Goal: Information Seeking & Learning: Check status

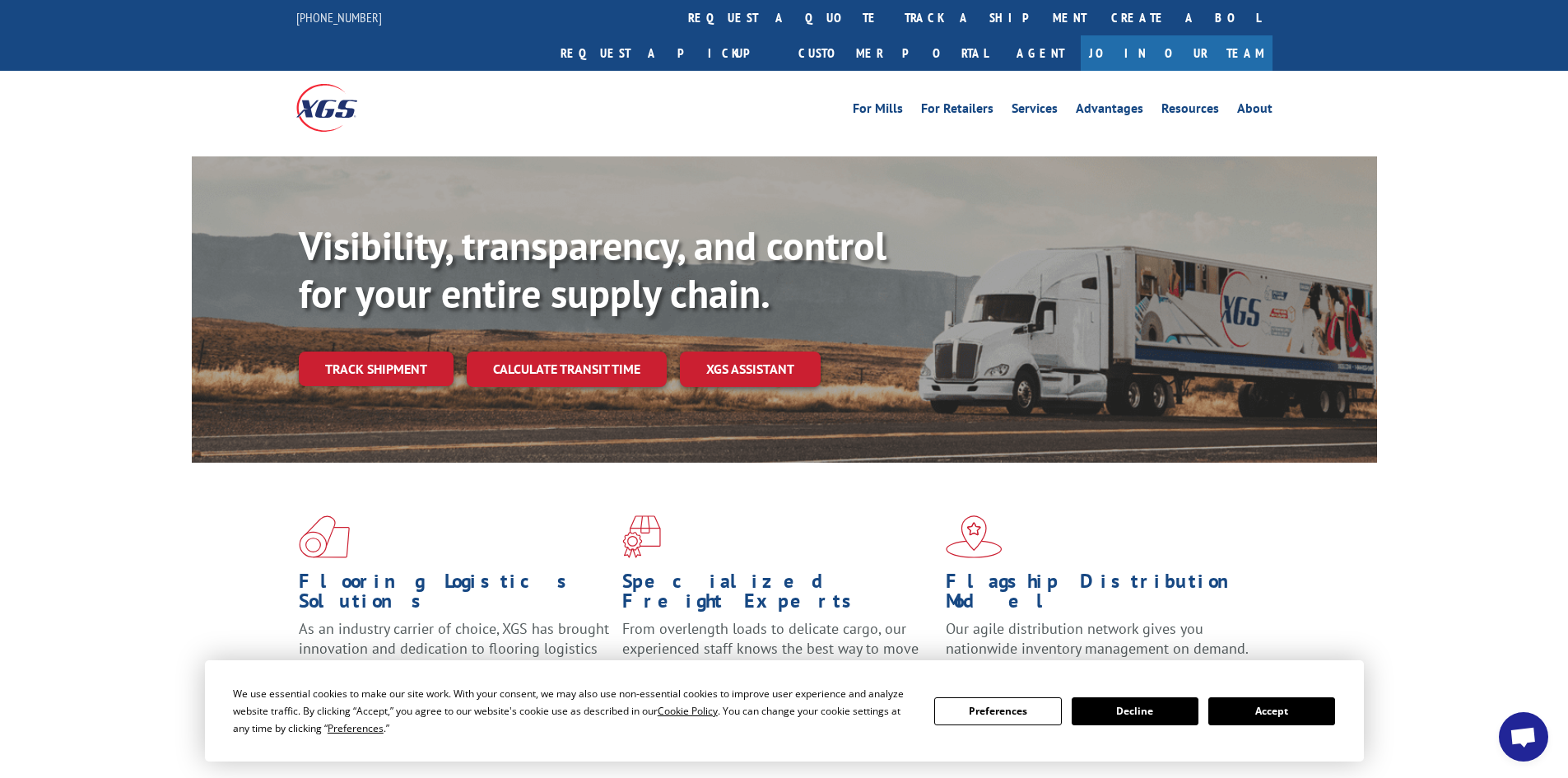
click at [428, 312] on div "Visibility, transparency, and control for your entire supply chain. Track shipm…" at bounding box center [837, 337] width 1078 height 229
click at [414, 352] on link "Track shipment" at bounding box center [376, 369] width 155 height 35
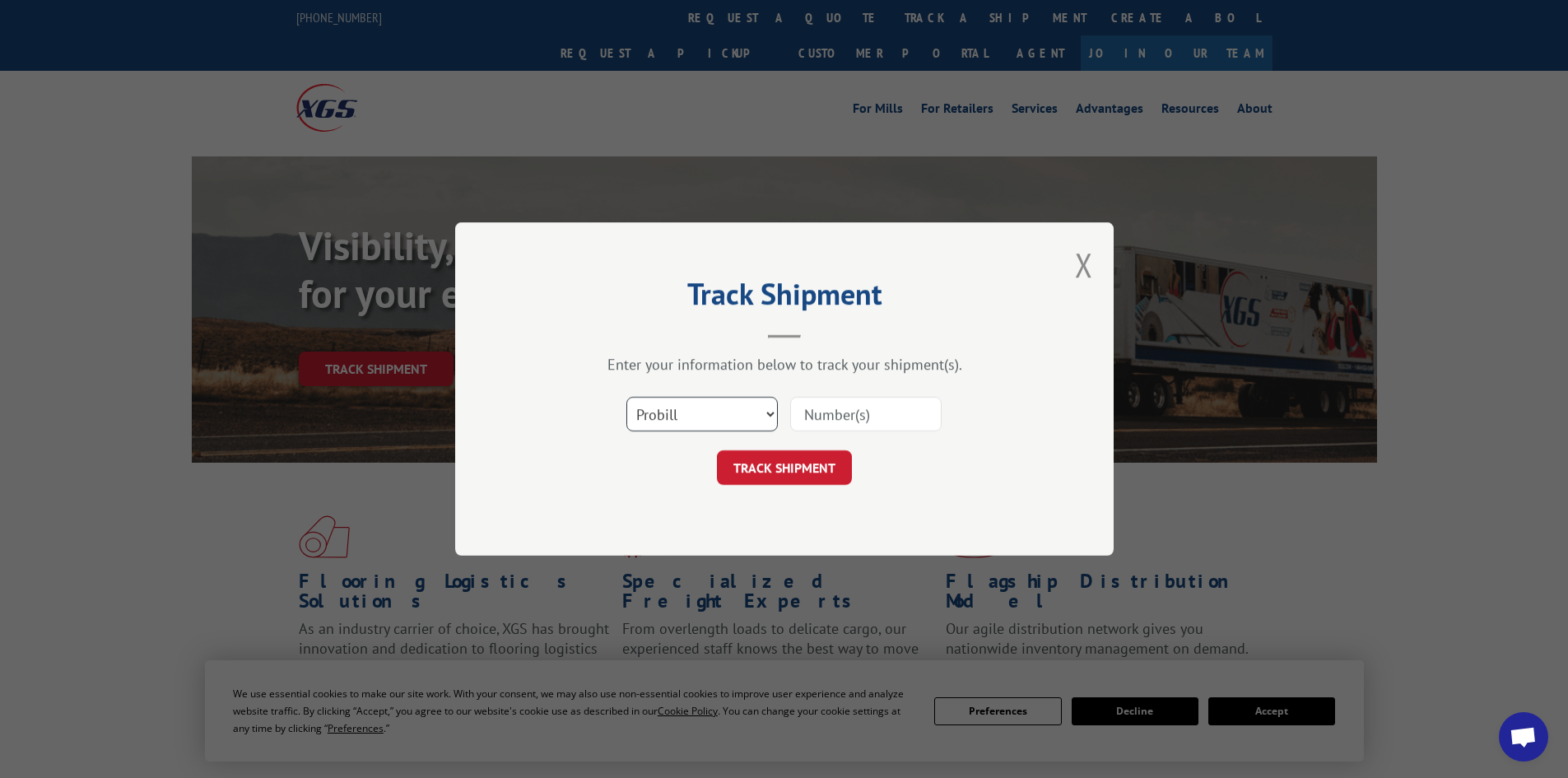
click at [661, 416] on select "Select category... Probill BOL PO" at bounding box center [702, 414] width 151 height 35
click at [626, 396] on select "Select category... Probill BOL PO" at bounding box center [702, 414] width 151 height 35
click at [668, 412] on select "Select category... Probill BOL PO" at bounding box center [702, 414] width 151 height 35
select select "po"
click at [626, 396] on select "Select category... Probill BOL PO" at bounding box center [702, 414] width 151 height 35
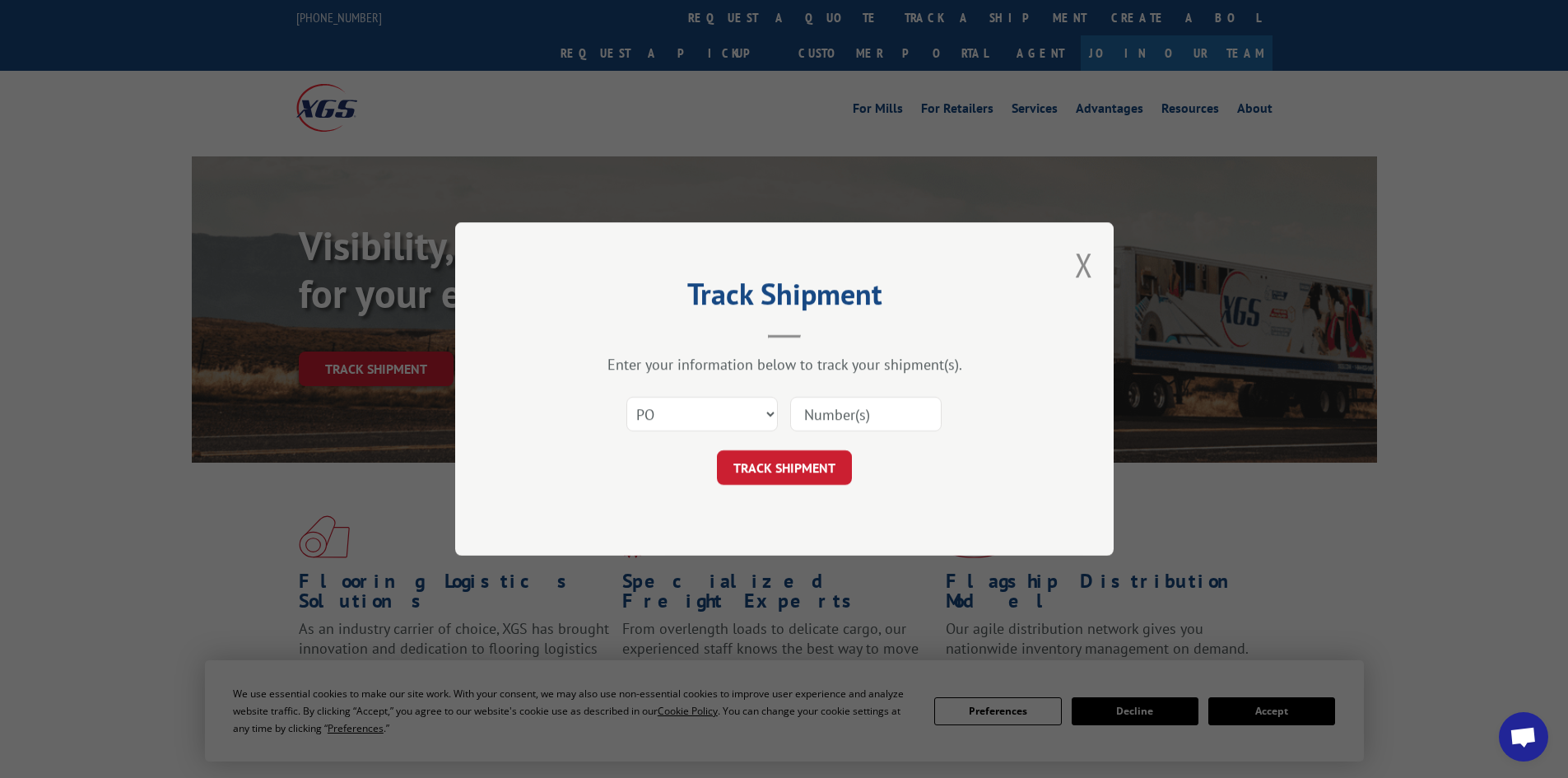
click at [832, 413] on input at bounding box center [865, 414] width 151 height 35
paste input "01528046"
type input "01528046"
click at [817, 466] on button "TRACK SHIPMENT" at bounding box center [784, 468] width 135 height 35
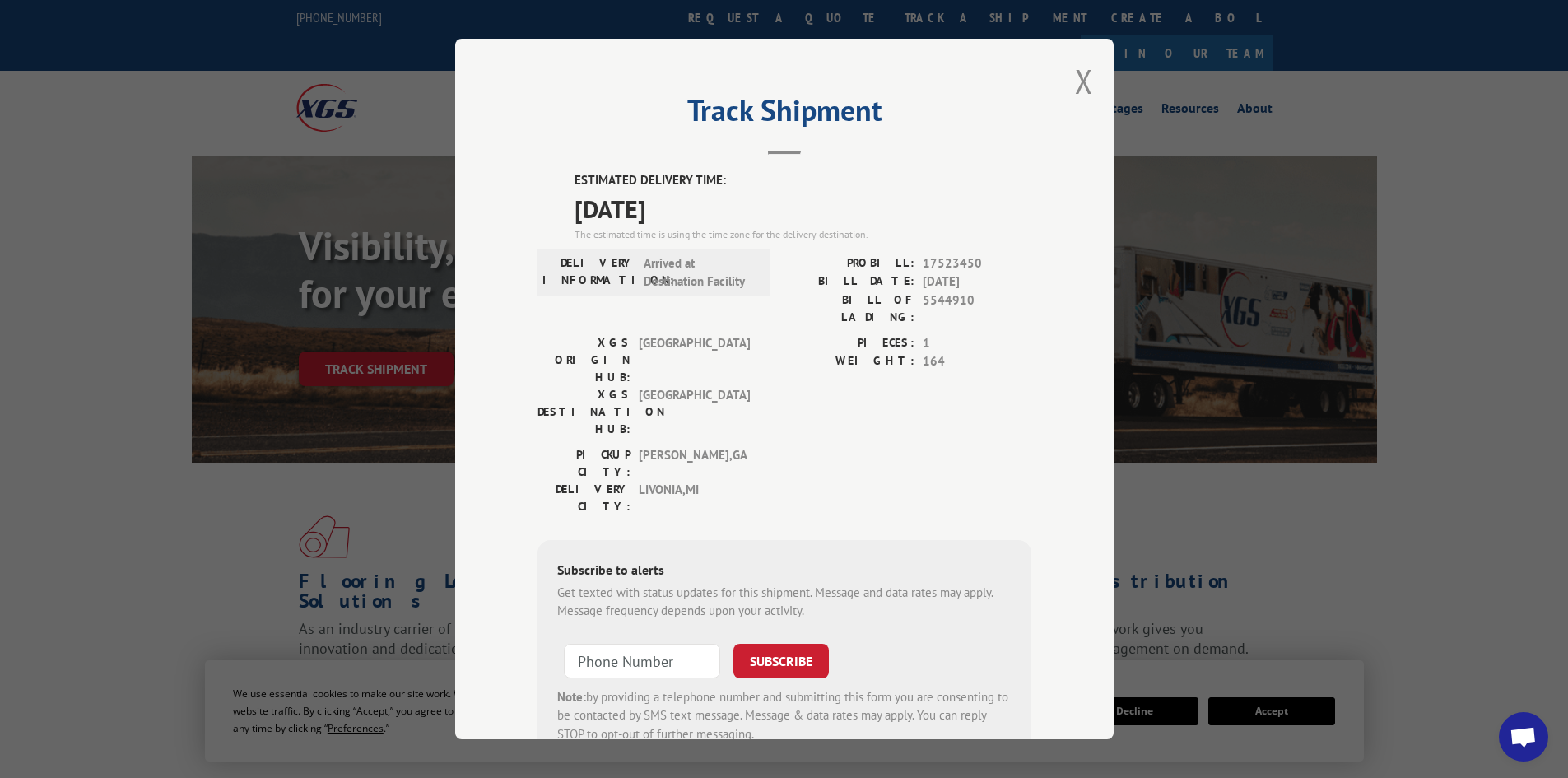
drag, startPoint x: 555, startPoint y: 170, endPoint x: 708, endPoint y: 198, distance: 155.5
click at [708, 198] on div "Track Shipment ESTIMATED DELIVERY TIME: [DATE] The estimated time is using the …" at bounding box center [785, 389] width 658 height 701
copy div "ESTIMATED DELIVERY TIME: [DATE]"
